Goal: Find specific page/section: Find specific page/section

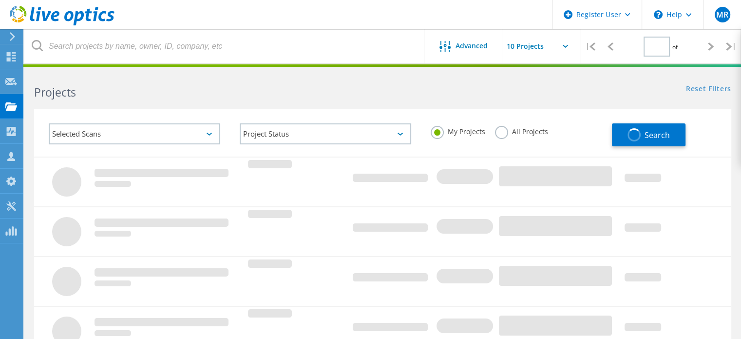
type input "1"
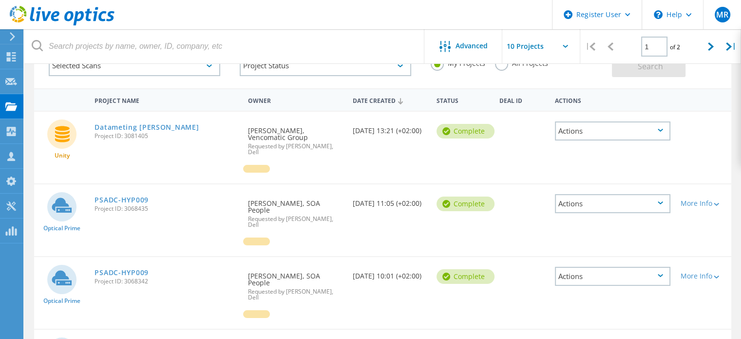
scroll to position [68, 0]
click at [129, 126] on link "Datameting [PERSON_NAME]" at bounding box center [147, 127] width 104 height 7
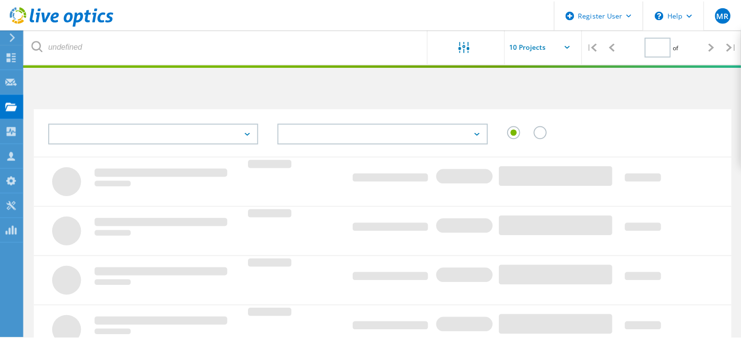
scroll to position [68, 0]
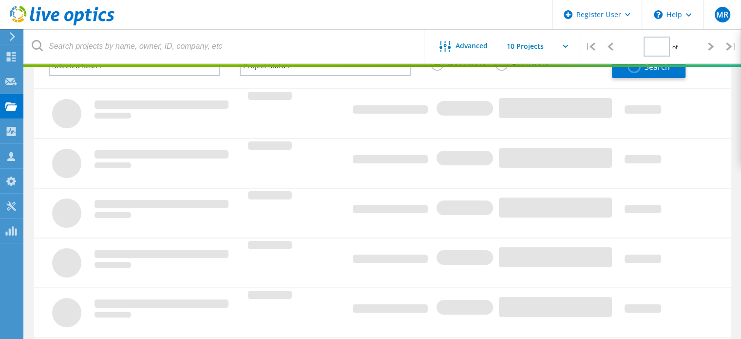
type input "1"
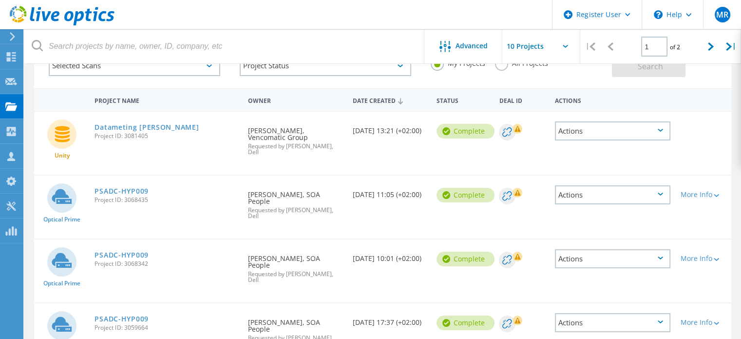
scroll to position [0, 0]
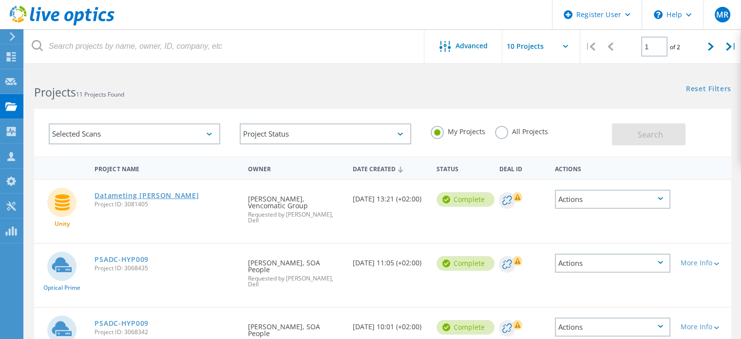
click at [148, 193] on link "Datameting [PERSON_NAME]" at bounding box center [147, 195] width 104 height 7
